Goal: Task Accomplishment & Management: Complete application form

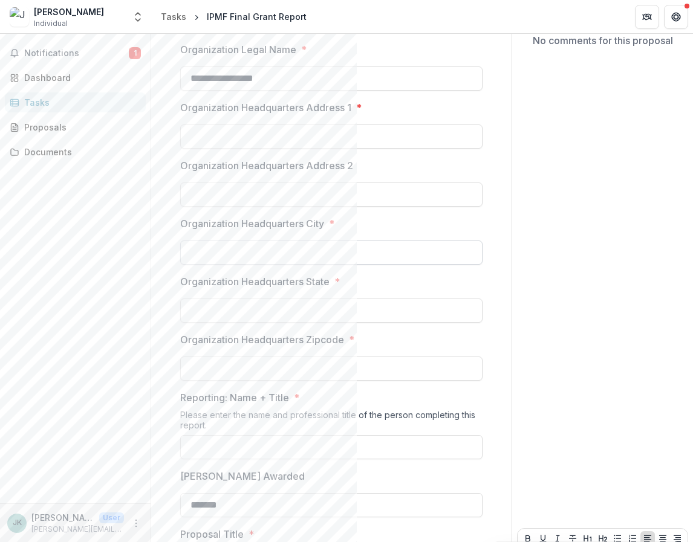
scroll to position [181, 0]
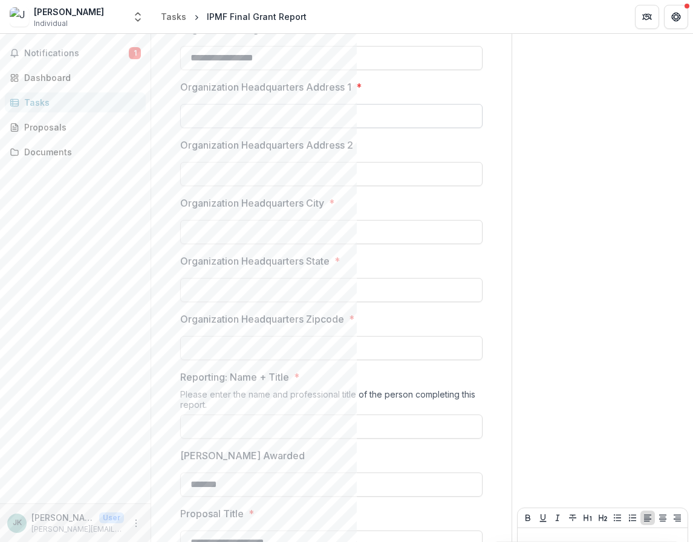
click at [235, 112] on input "Organization Headquarters Address 1 *" at bounding box center [331, 116] width 302 height 24
type input "**********"
click at [282, 230] on input "Organization Headquarters City *" at bounding box center [331, 232] width 302 height 24
type input "**********"
type input "**"
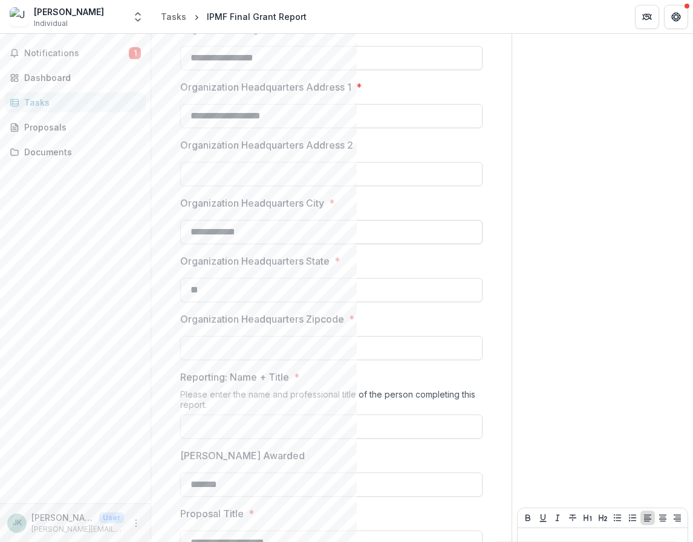
type input "*****"
click at [220, 290] on input "**" at bounding box center [331, 290] width 302 height 24
type input "*"
click at [220, 290] on input "Organization Headquarters State *" at bounding box center [331, 290] width 302 height 24
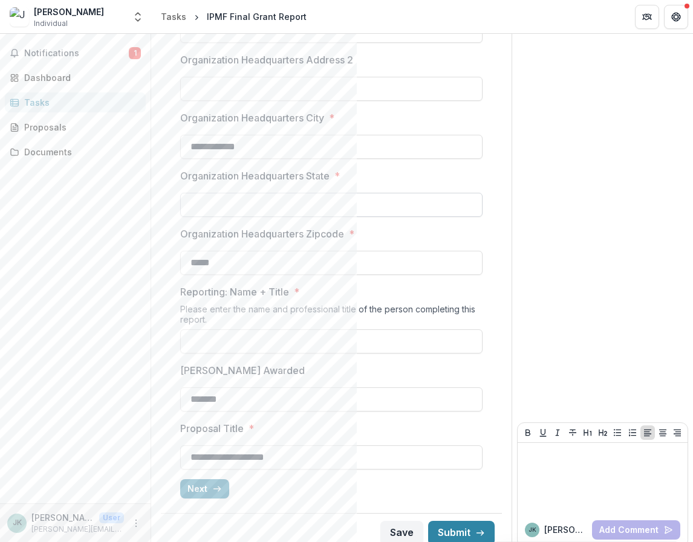
scroll to position [267, 0]
click at [151, 337] on div "Notifications 1 Dashboard Tasks Proposals Documents JK [PERSON_NAME] User [PERS…" at bounding box center [75, 288] width 151 height 509
click at [247, 344] on input "Reporting: Name + Title *" at bounding box center [331, 341] width 302 height 24
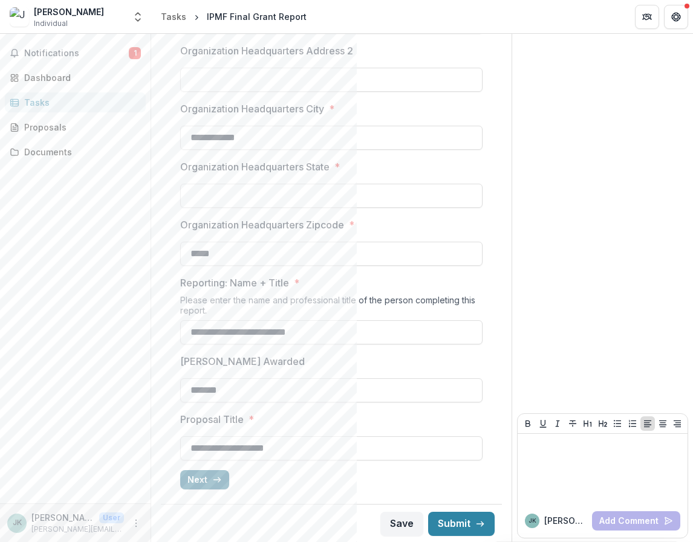
type input "**********"
click at [210, 481] on button "Next" at bounding box center [204, 479] width 49 height 19
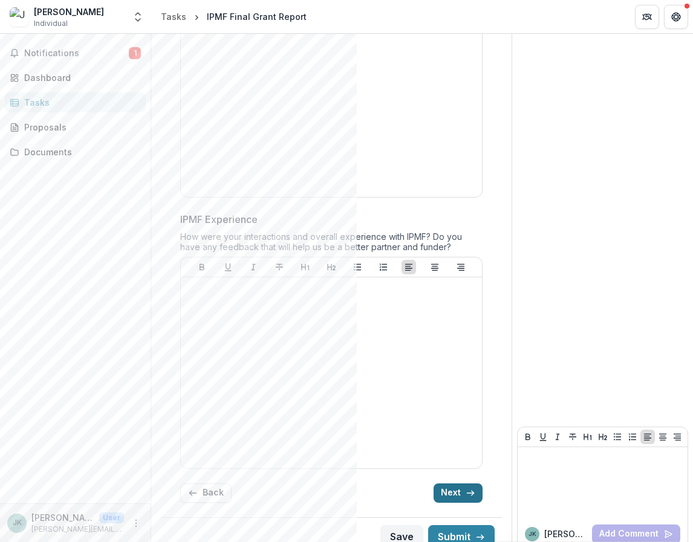
scroll to position [2097, 0]
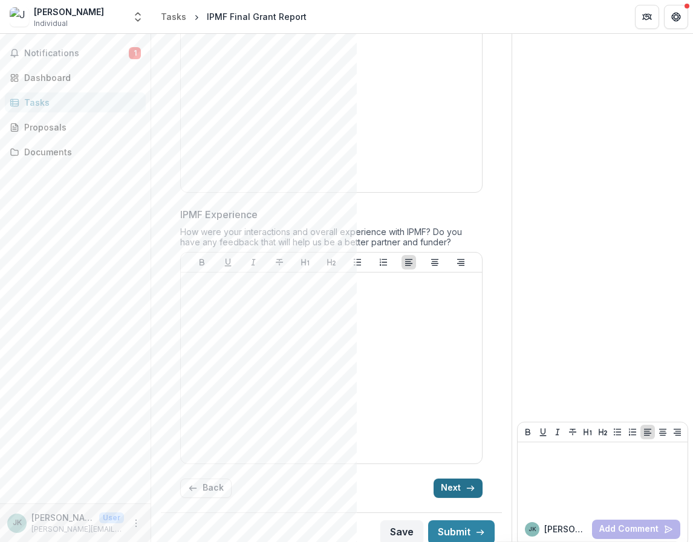
click at [460, 479] on button "Next" at bounding box center [458, 488] width 49 height 19
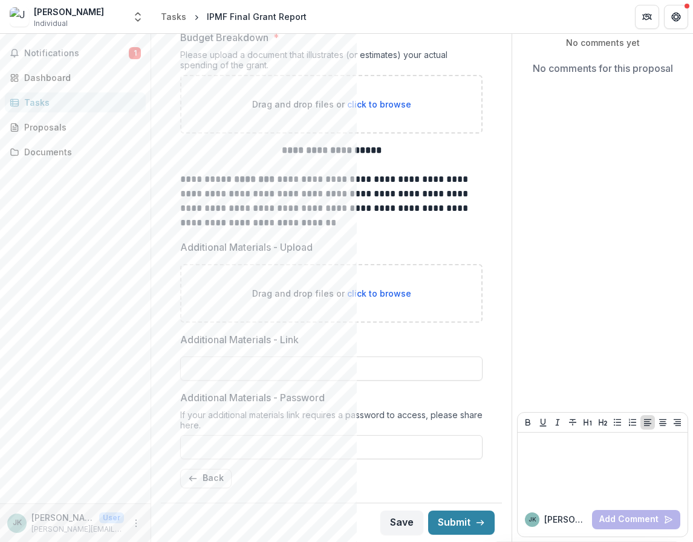
scroll to position [131, 0]
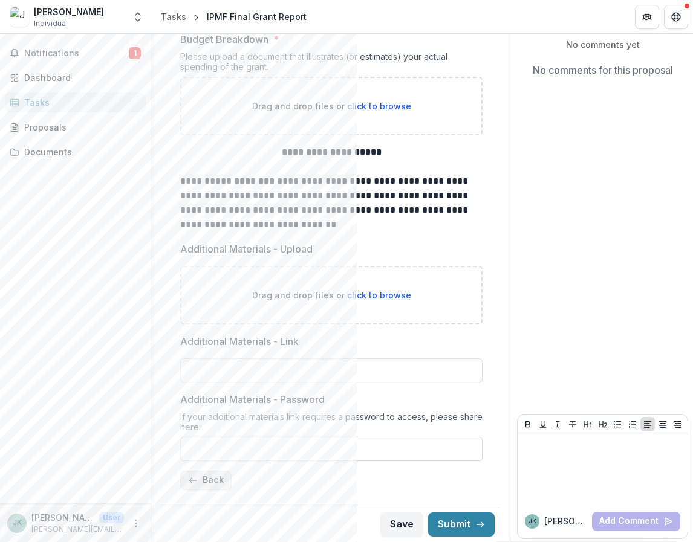
click at [196, 481] on icon "button" at bounding box center [193, 481] width 10 height 10
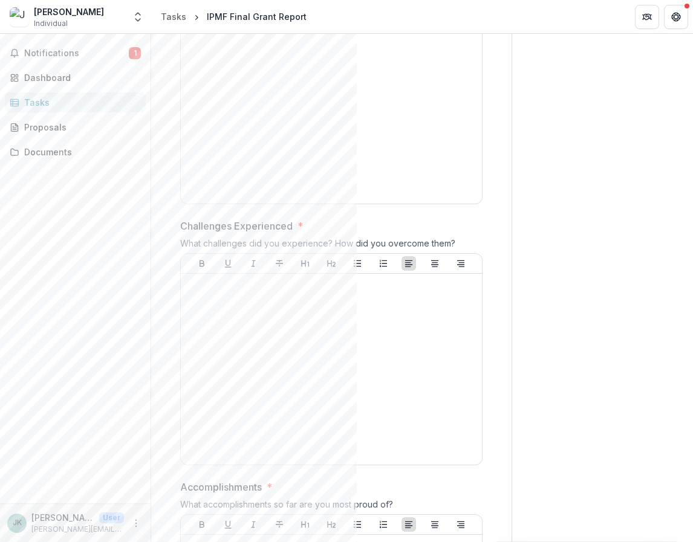
scroll to position [0, 0]
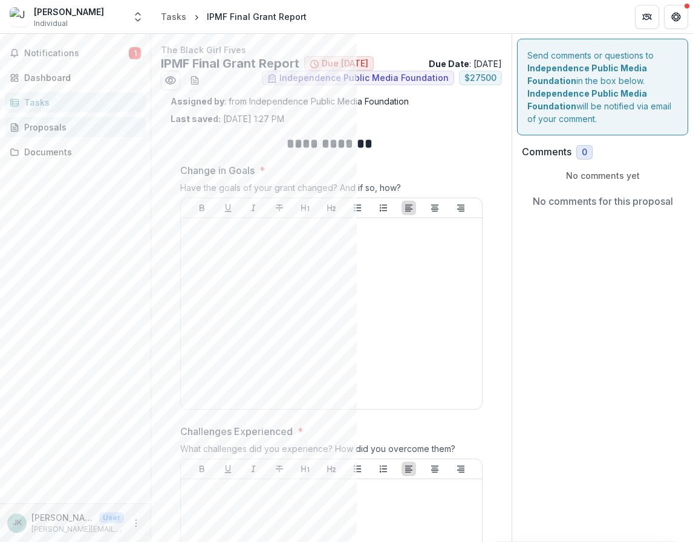
click at [66, 123] on div "Proposals" at bounding box center [80, 127] width 112 height 13
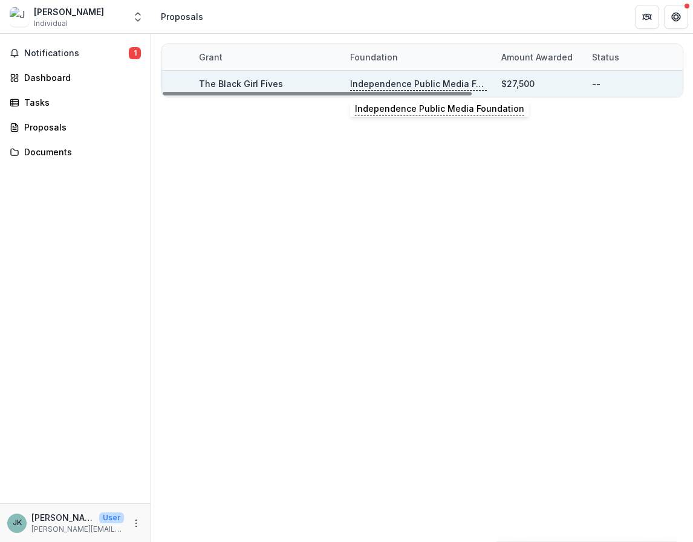
click at [421, 82] on p "Independence Public Media Foundation" at bounding box center [418, 83] width 137 height 13
click at [247, 80] on link "The Black Girl Fives" at bounding box center [241, 84] width 84 height 10
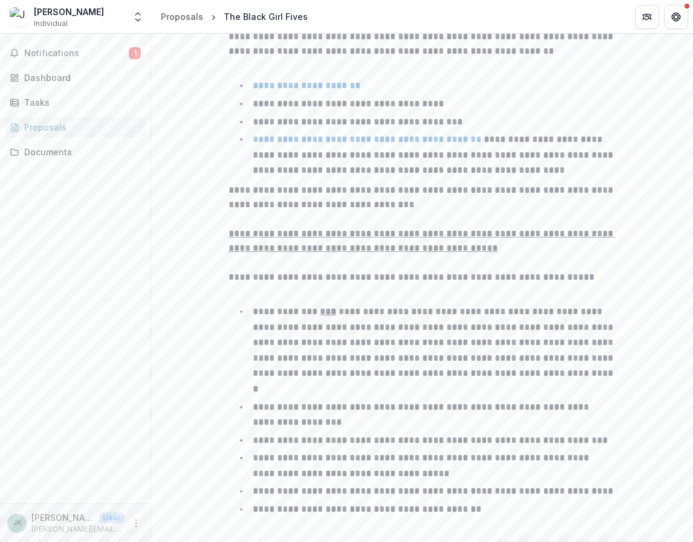
scroll to position [738, 0]
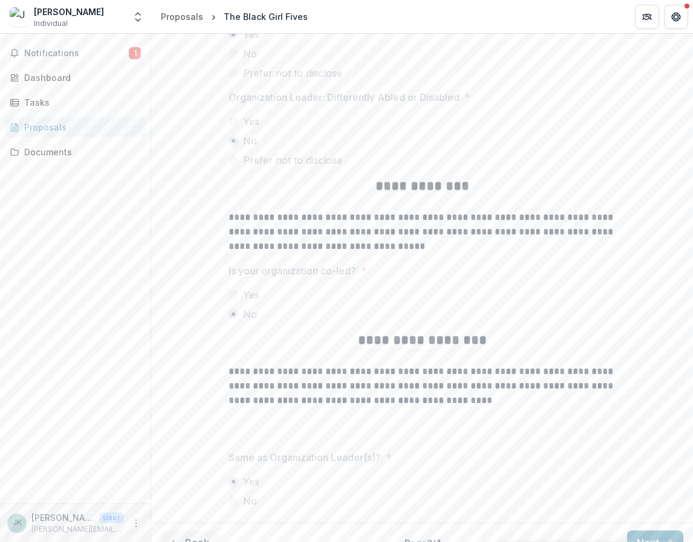
scroll to position [3127, 0]
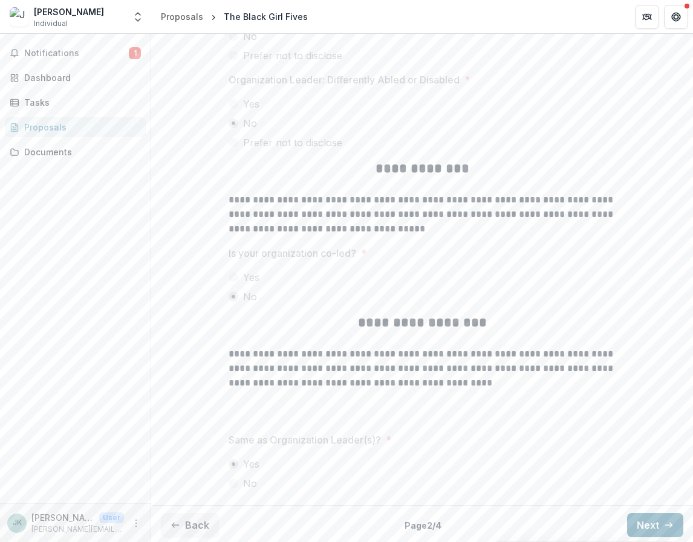
click at [636, 521] on button "Next" at bounding box center [655, 525] width 56 height 24
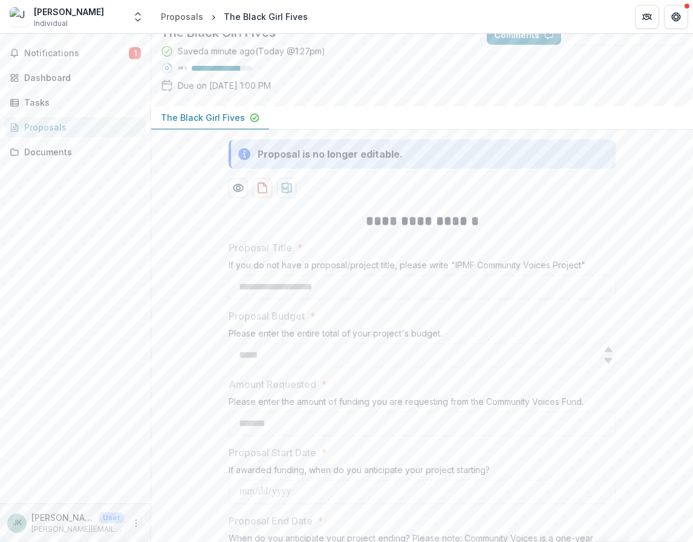
scroll to position [0, 0]
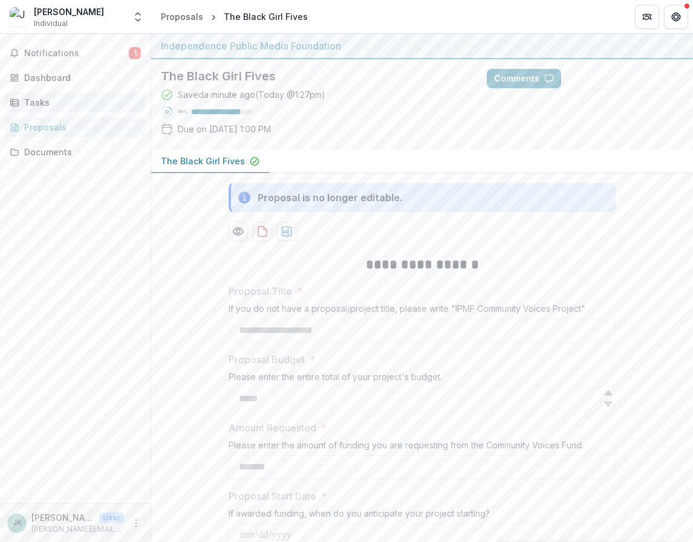
click at [47, 99] on div "Tasks" at bounding box center [80, 102] width 112 height 13
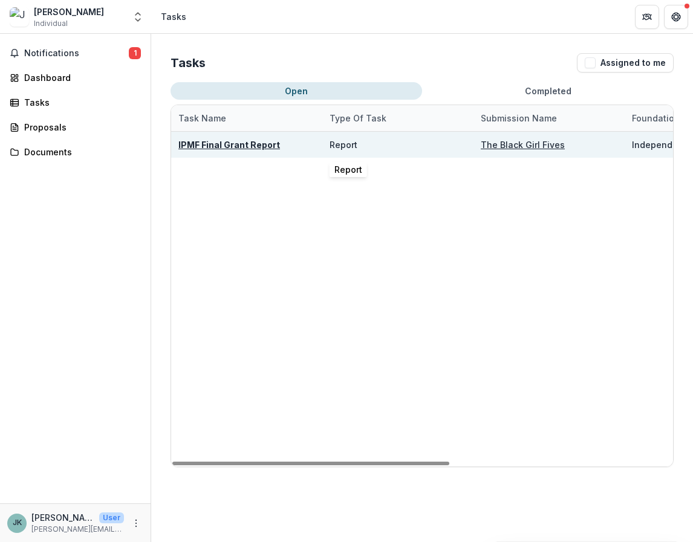
click at [336, 148] on div "Report" at bounding box center [344, 144] width 28 height 13
click at [659, 146] on div "Independence Public Media Foundation" at bounding box center [700, 144] width 137 height 13
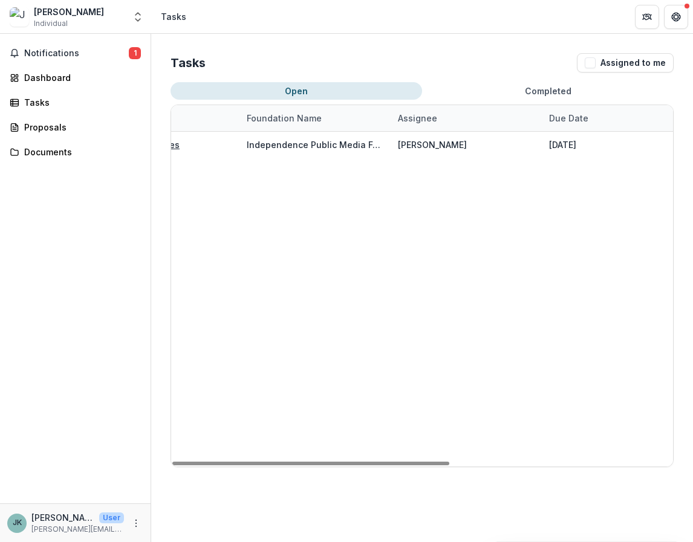
scroll to position [0, 405]
click at [336, 86] on button "Open" at bounding box center [297, 91] width 252 height 18
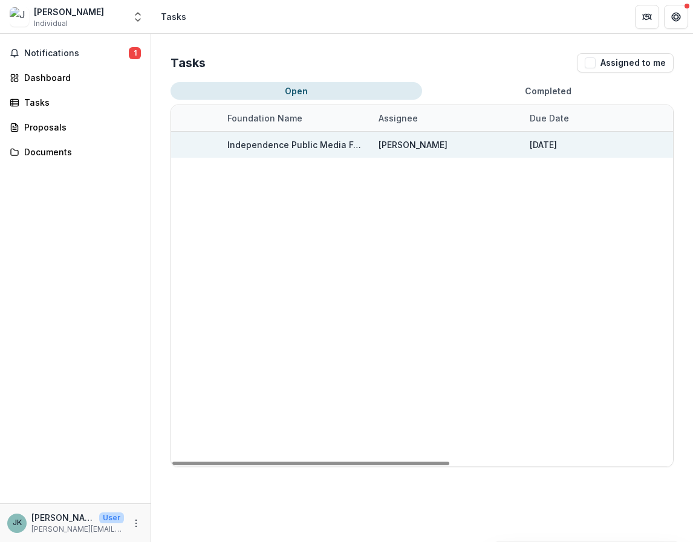
click at [315, 143] on div "Independence Public Media Foundation" at bounding box center [295, 144] width 137 height 13
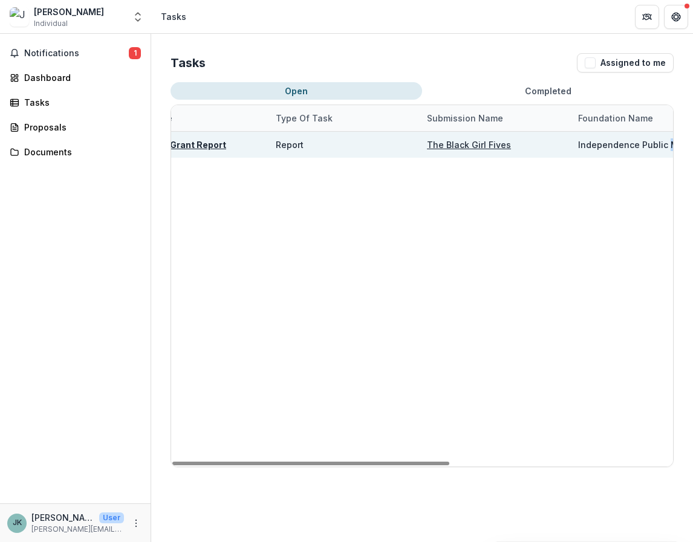
scroll to position [0, 0]
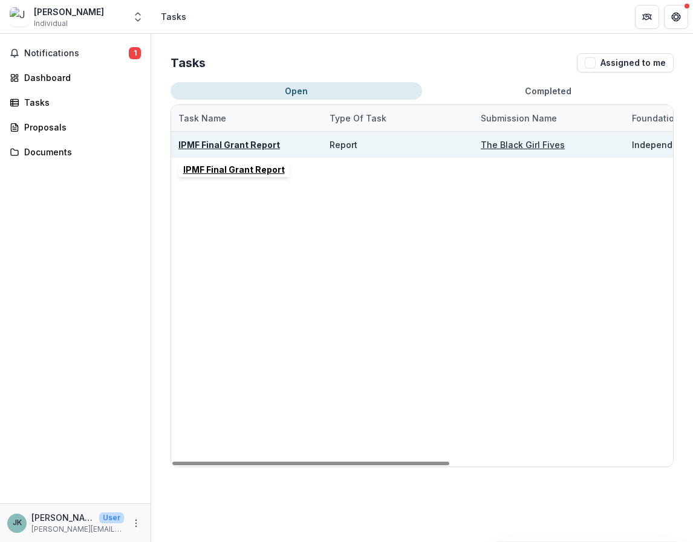
click at [209, 144] on u "IPMF Final Grant Report" at bounding box center [229, 145] width 102 height 10
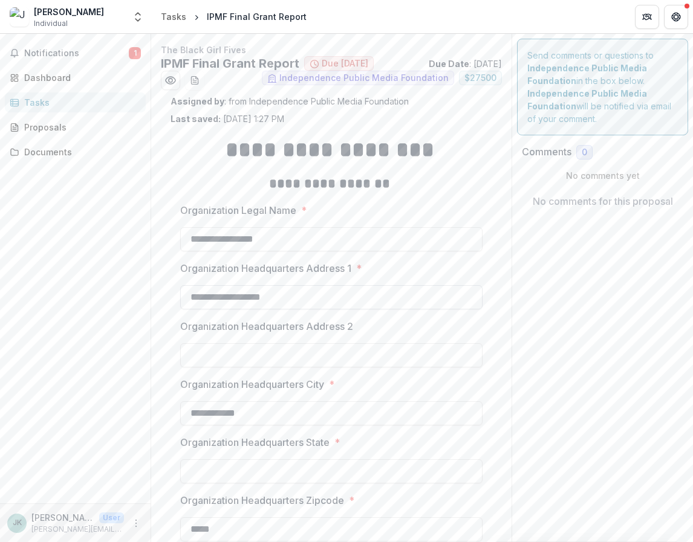
scroll to position [276, 0]
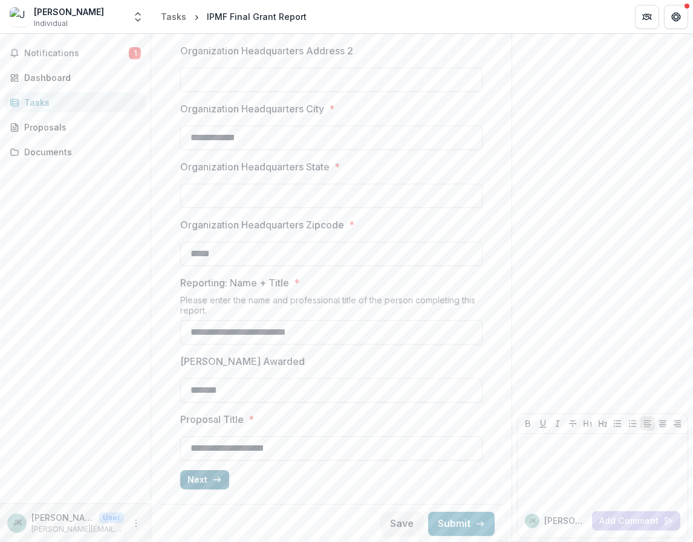
click at [218, 481] on polyline "button" at bounding box center [219, 480] width 2 height 5
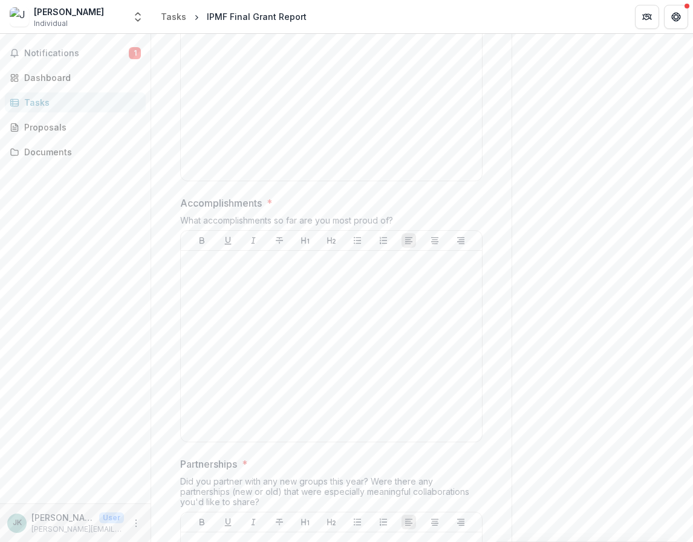
scroll to position [490, 0]
click at [202, 269] on div at bounding box center [331, 345] width 291 height 181
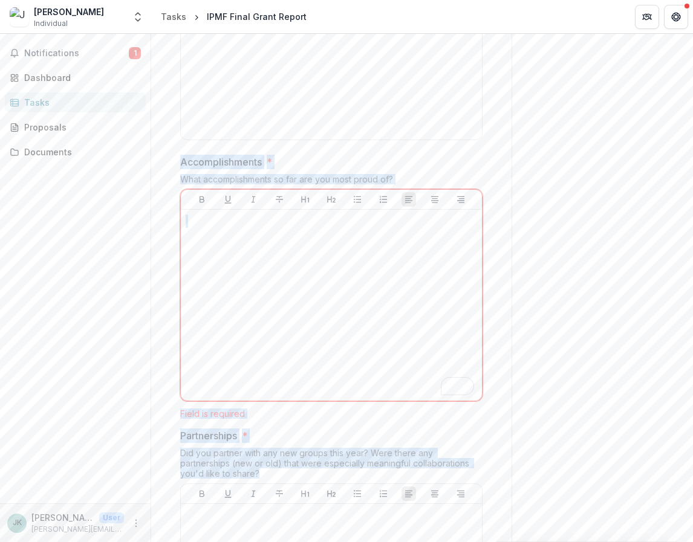
scroll to position [0, 0]
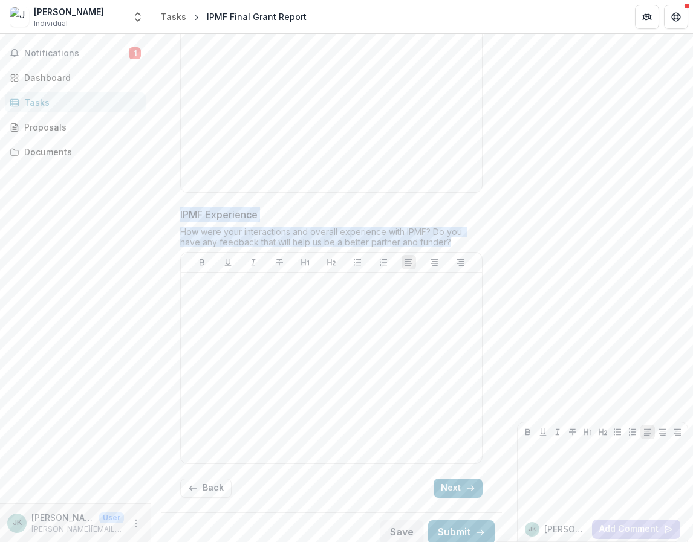
drag, startPoint x: 180, startPoint y: 187, endPoint x: 386, endPoint y: 408, distance: 302.1
copy div "Have the goals of your grant changed? And if so, how? Challenges Experienced * …"
